Goal: Navigation & Orientation: Understand site structure

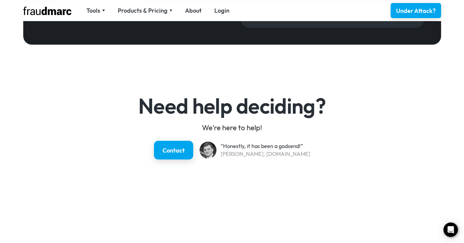
scroll to position [930, 0]
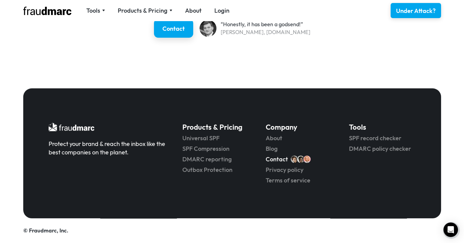
click at [274, 162] on link "Contact" at bounding box center [277, 159] width 22 height 8
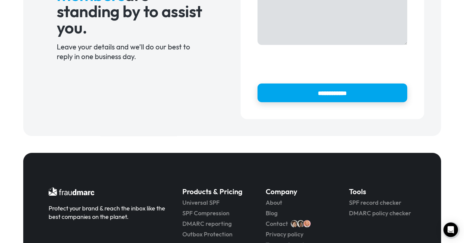
scroll to position [240, 0]
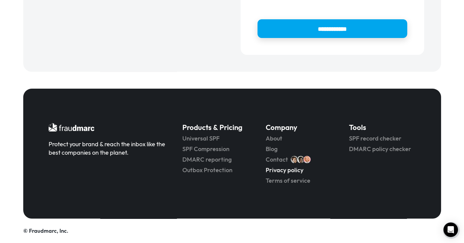
click at [278, 170] on link "Privacy policy" at bounding box center [299, 170] width 66 height 8
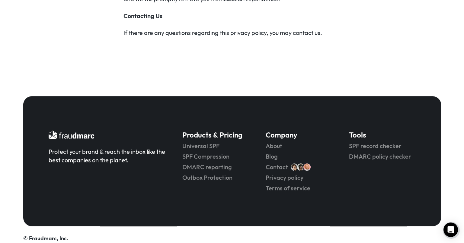
scroll to position [2275, 0]
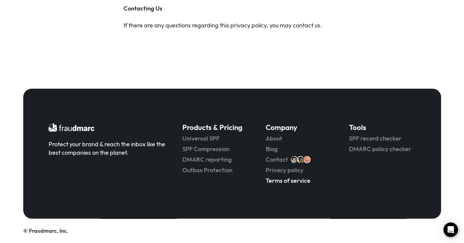
click at [294, 181] on link "Terms of service" at bounding box center [299, 181] width 66 height 8
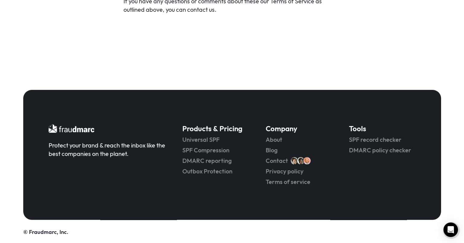
scroll to position [1852, 0]
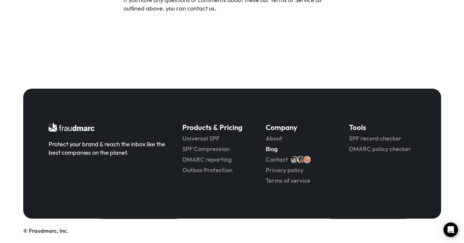
click at [272, 148] on link "Blog" at bounding box center [299, 149] width 66 height 8
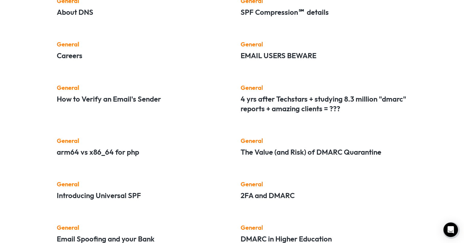
scroll to position [422, 0]
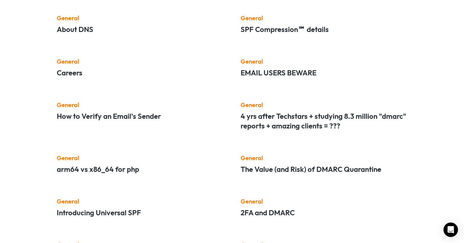
click at [73, 70] on h5 "Careers" at bounding box center [140, 73] width 167 height 10
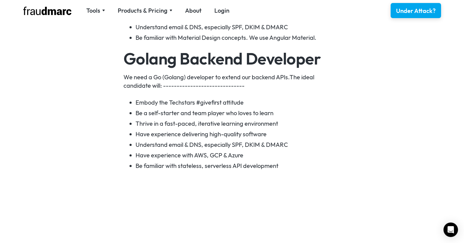
scroll to position [422, 0]
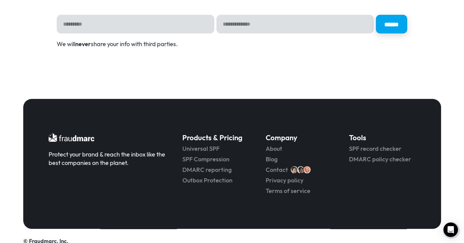
scroll to position [1597, 0]
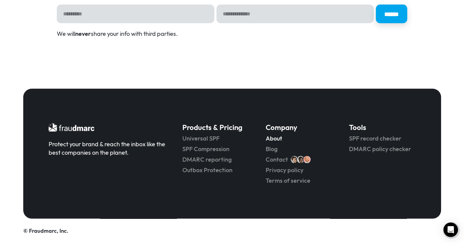
click at [277, 139] on link "About" at bounding box center [299, 138] width 66 height 8
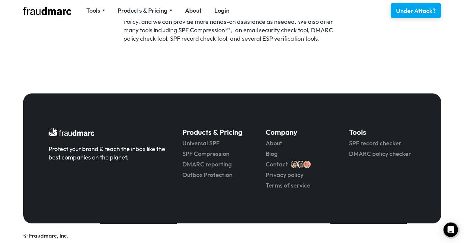
scroll to position [470, 0]
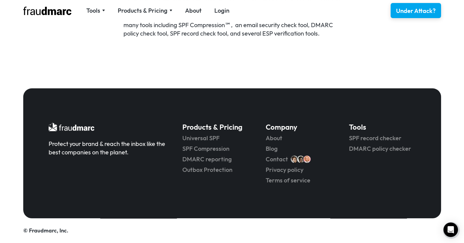
click at [44, 231] on link "© Fraudmarc, Inc." at bounding box center [45, 230] width 45 height 7
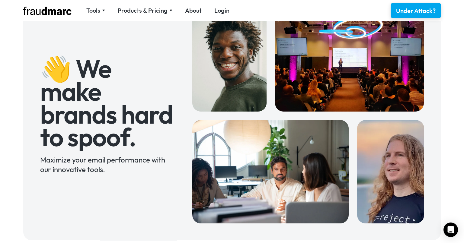
scroll to position [0, 0]
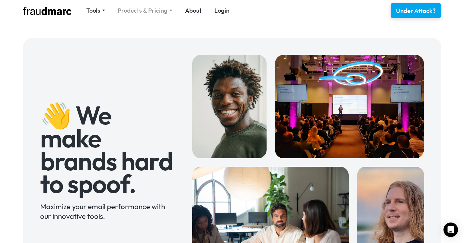
click at [147, 10] on div "Products & Pricing" at bounding box center [143, 10] width 50 height 8
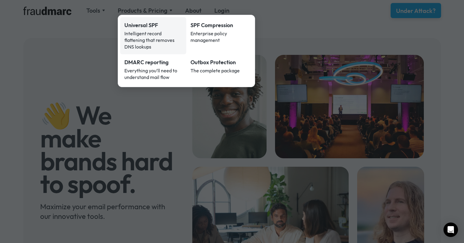
click at [148, 26] on div "Universal SPF" at bounding box center [153, 25] width 58 height 8
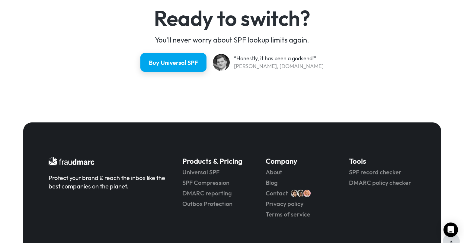
scroll to position [1581, 0]
